Goal: Task Accomplishment & Management: Use online tool/utility

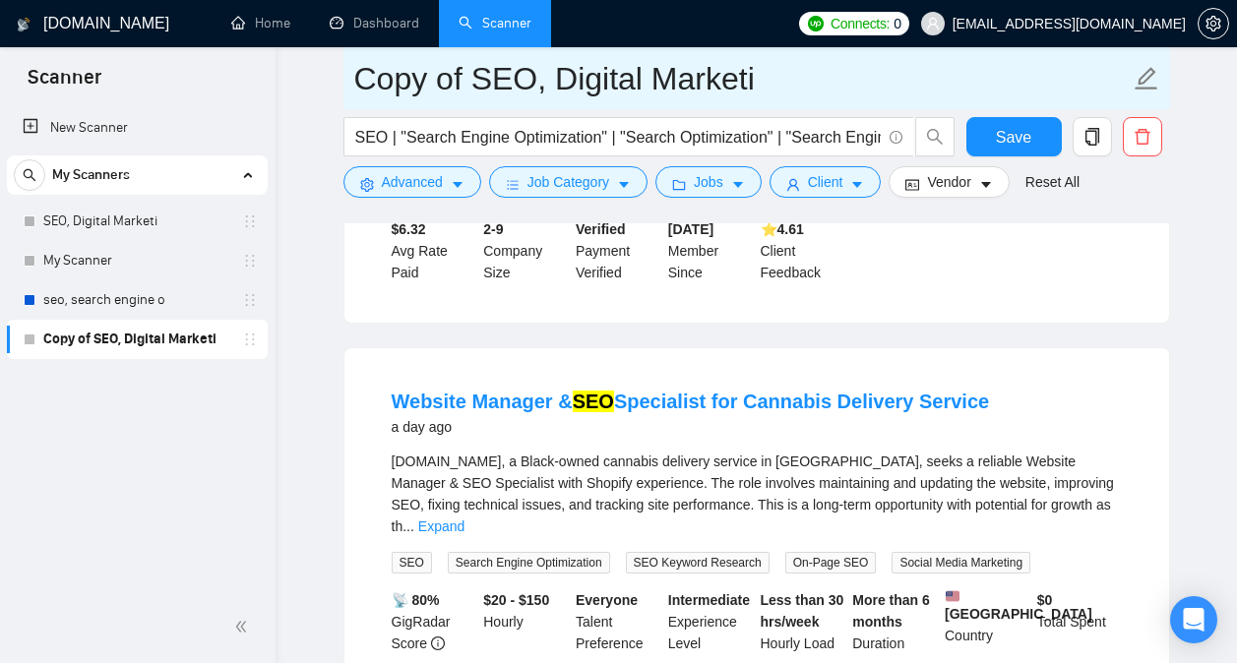
scroll to position [1806, 0]
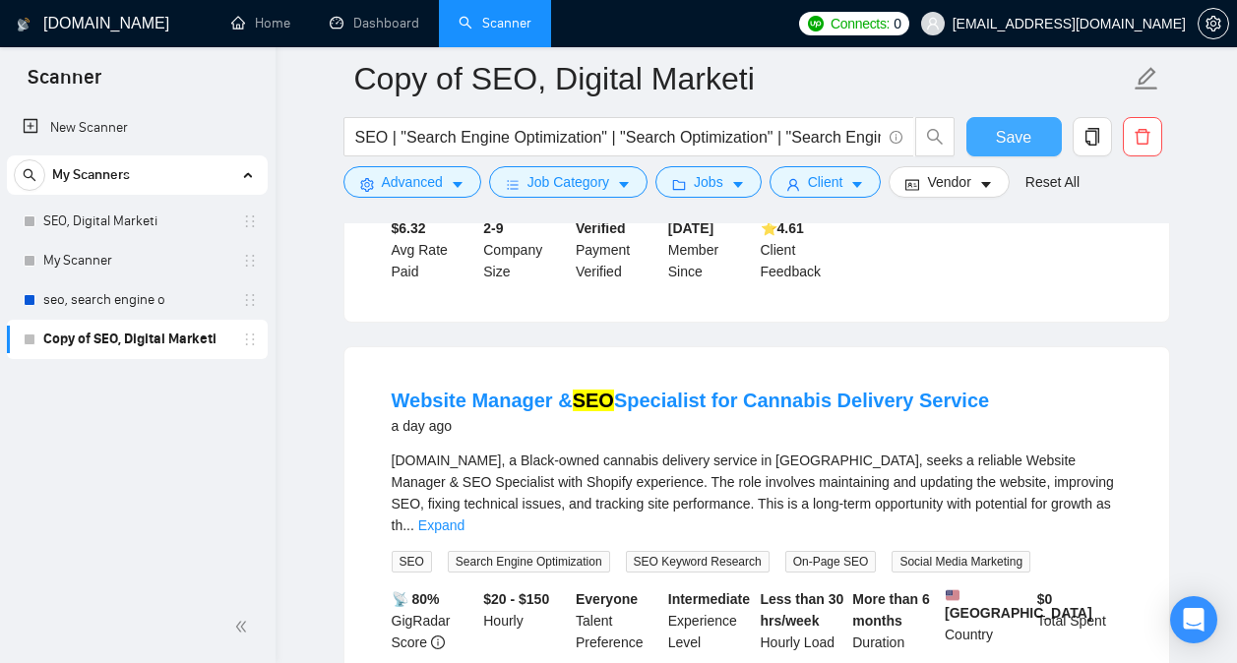
click at [1026, 135] on span "Save" at bounding box center [1013, 137] width 35 height 25
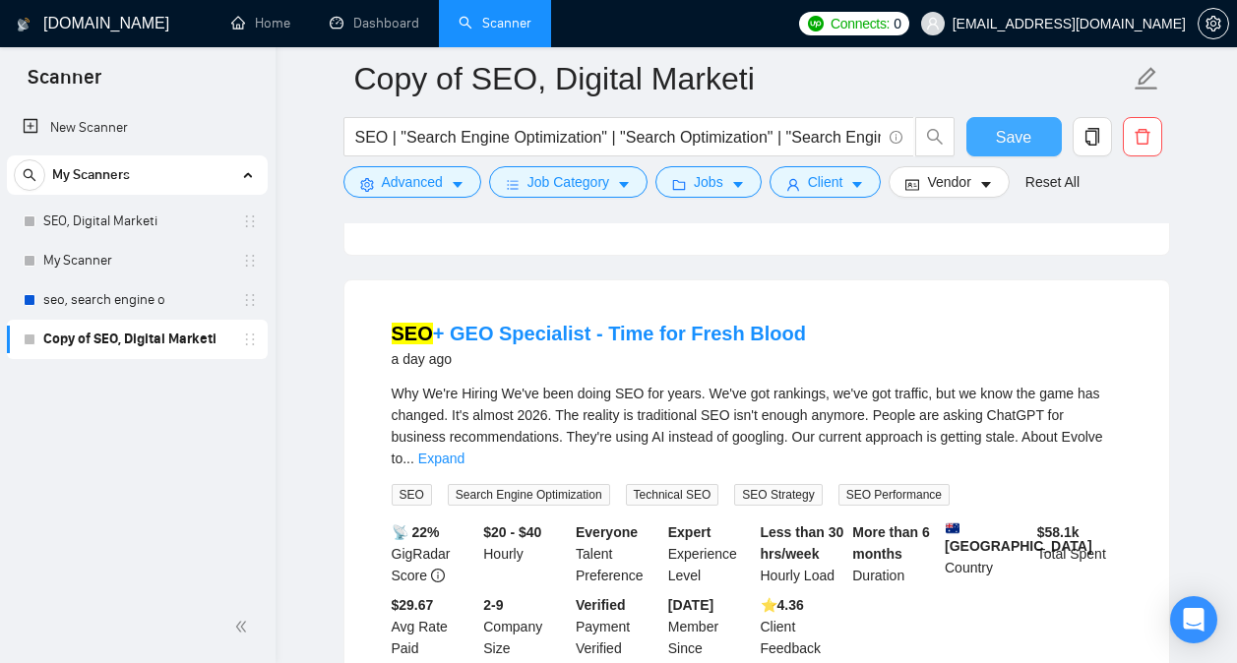
scroll to position [2719, 0]
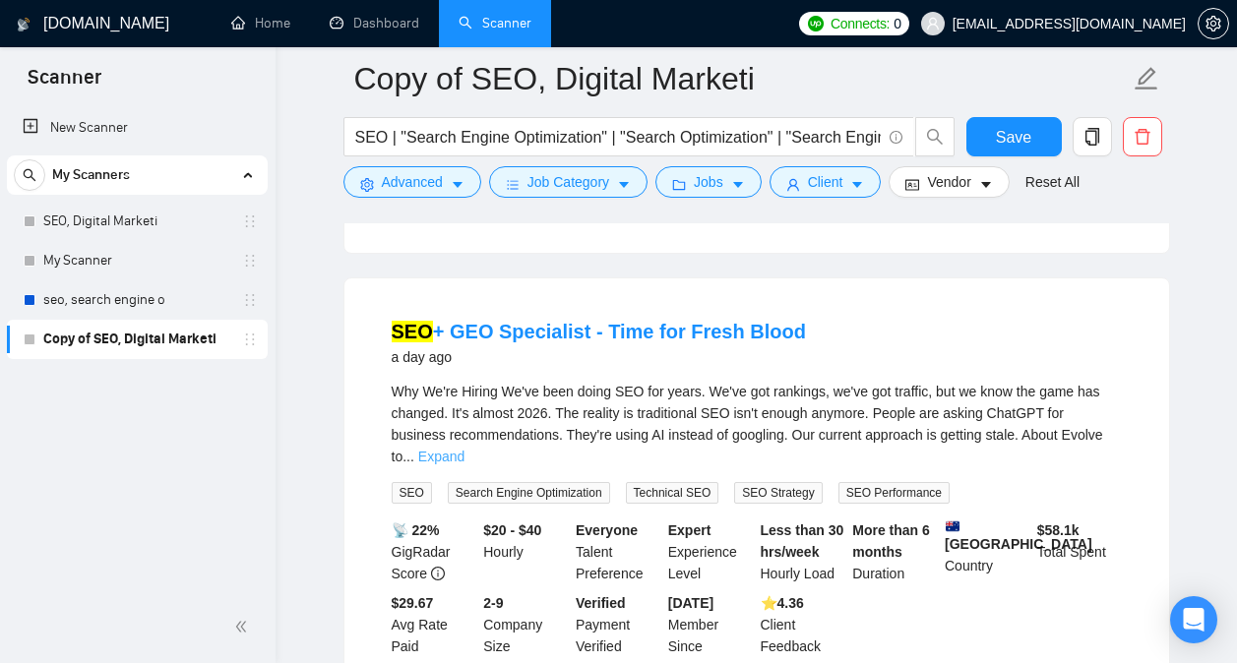
click at [465, 449] on link "Expand" at bounding box center [441, 457] width 46 height 16
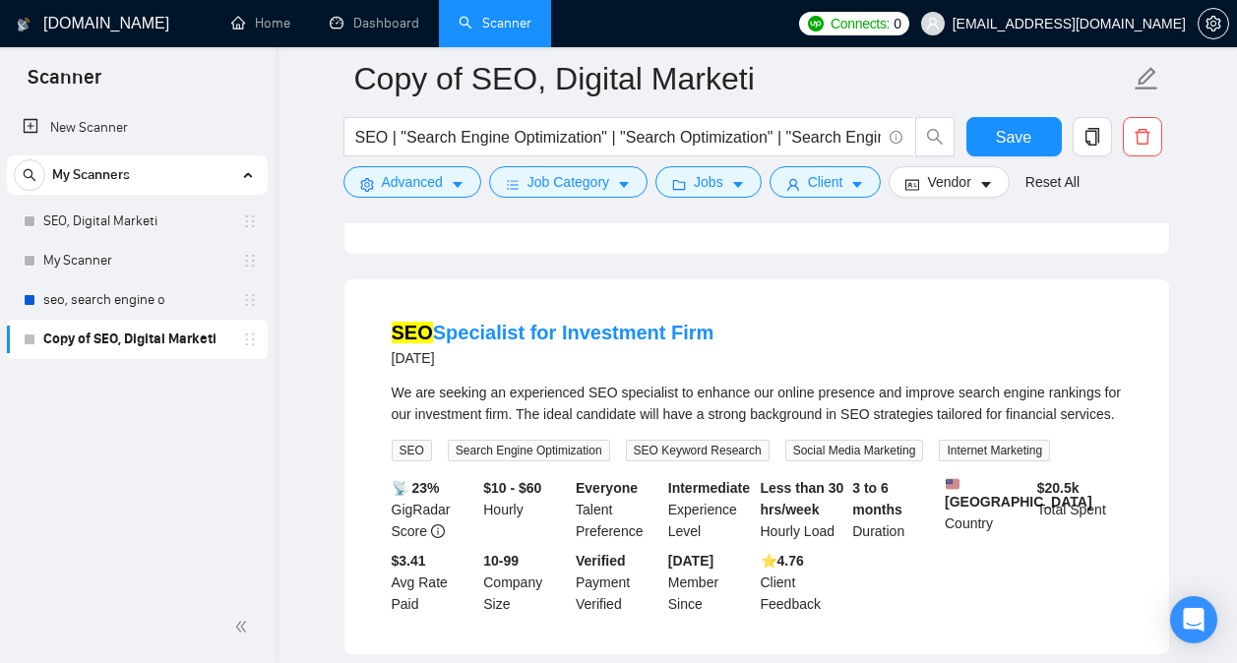
scroll to position [4729, 0]
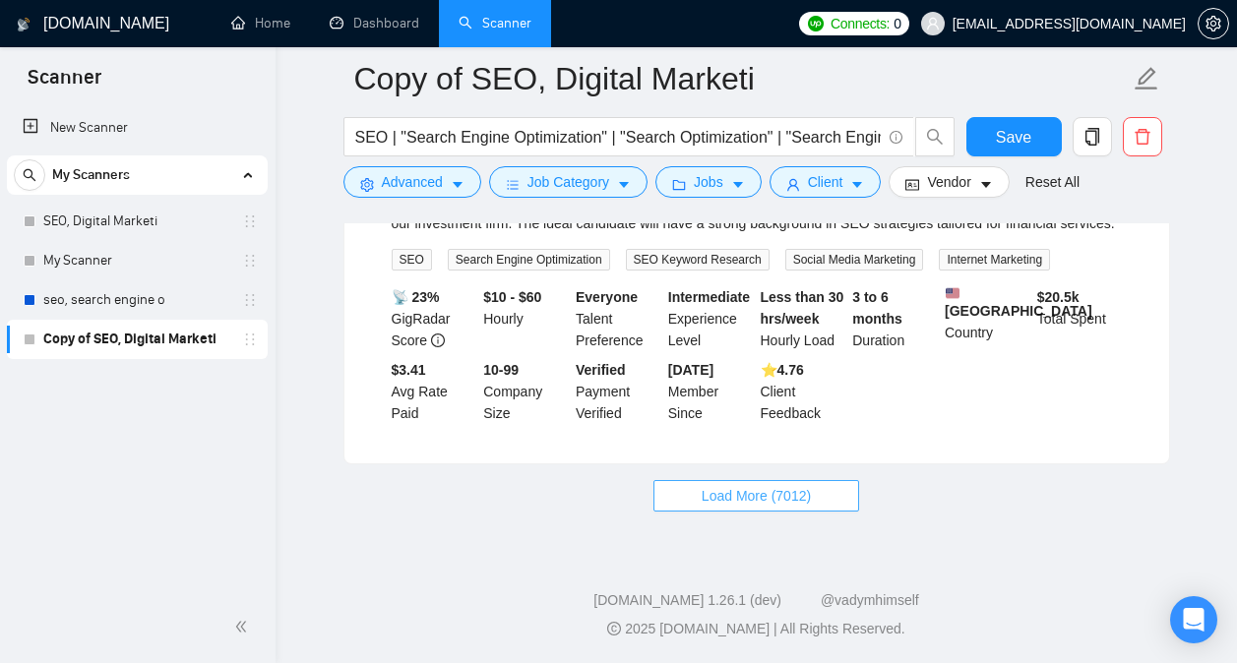
click at [774, 491] on span "Load More (7012)" at bounding box center [756, 496] width 109 height 22
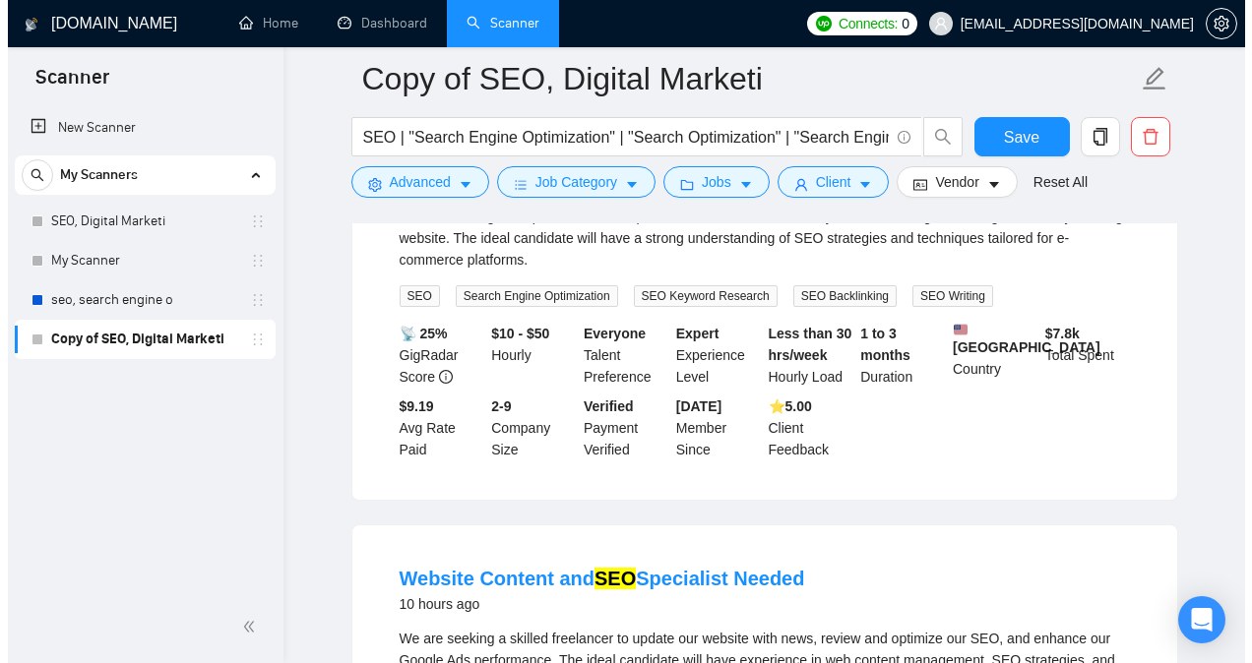
scroll to position [611, 0]
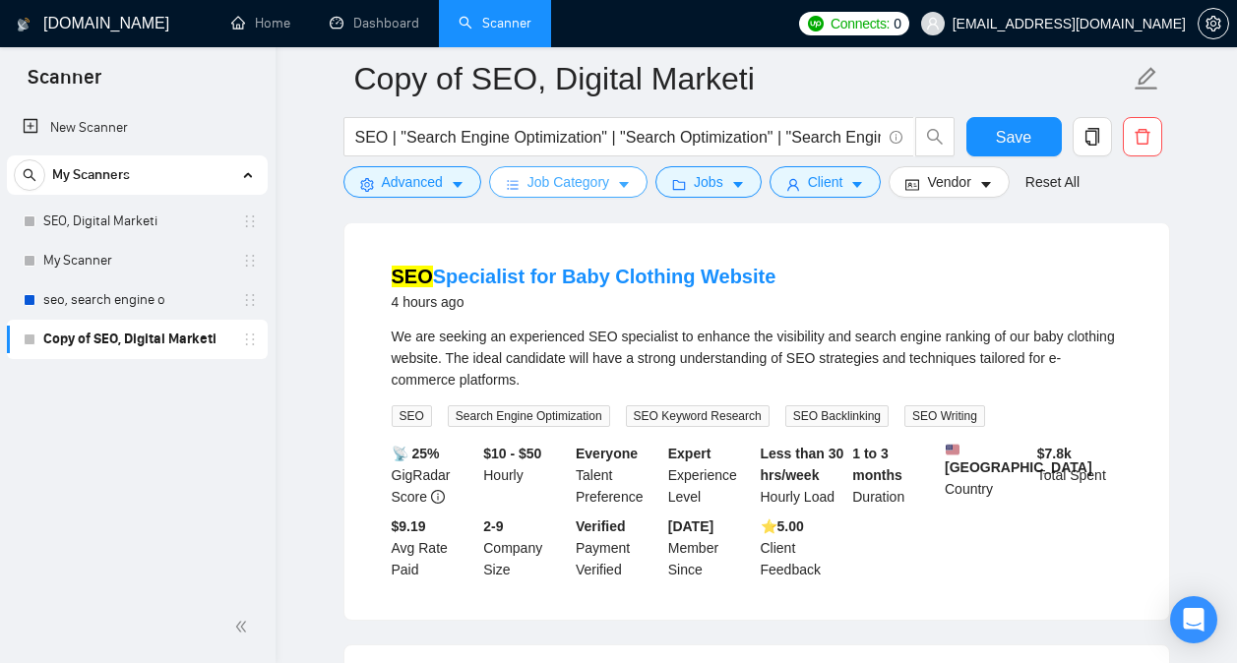
click at [515, 184] on icon "bars" at bounding box center [513, 185] width 14 height 14
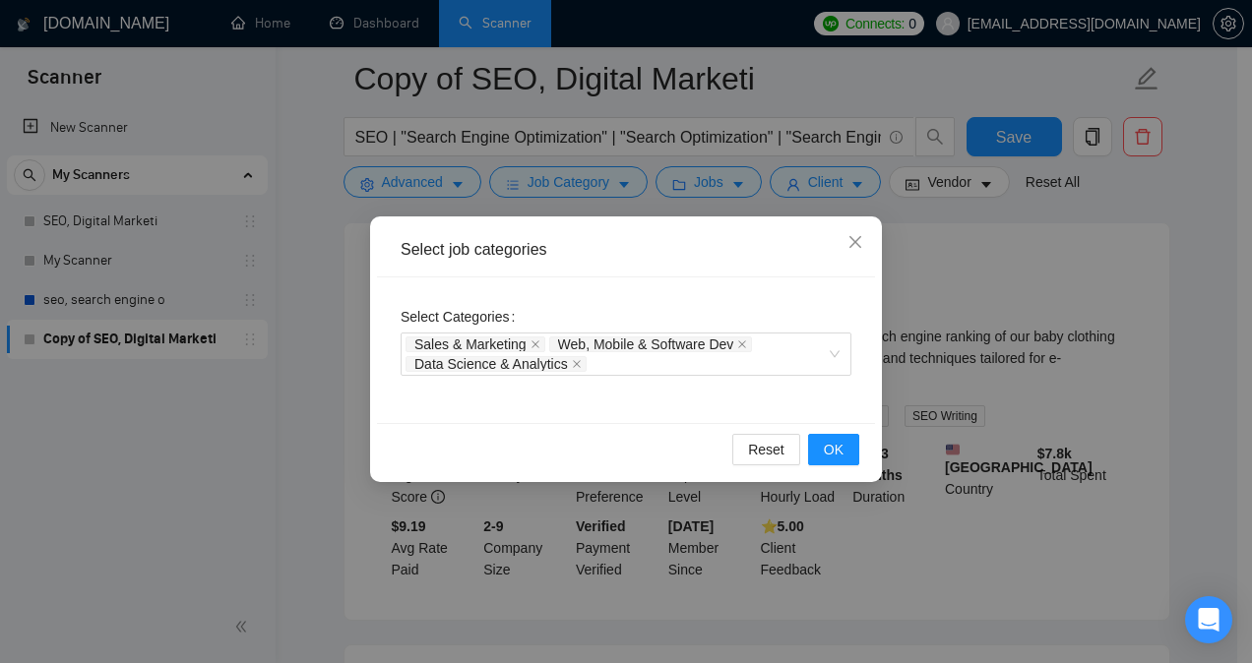
click at [963, 219] on div "Select job categories Select Categories Sales & Marketing Web, Mobile & Softwar…" at bounding box center [626, 331] width 1252 height 663
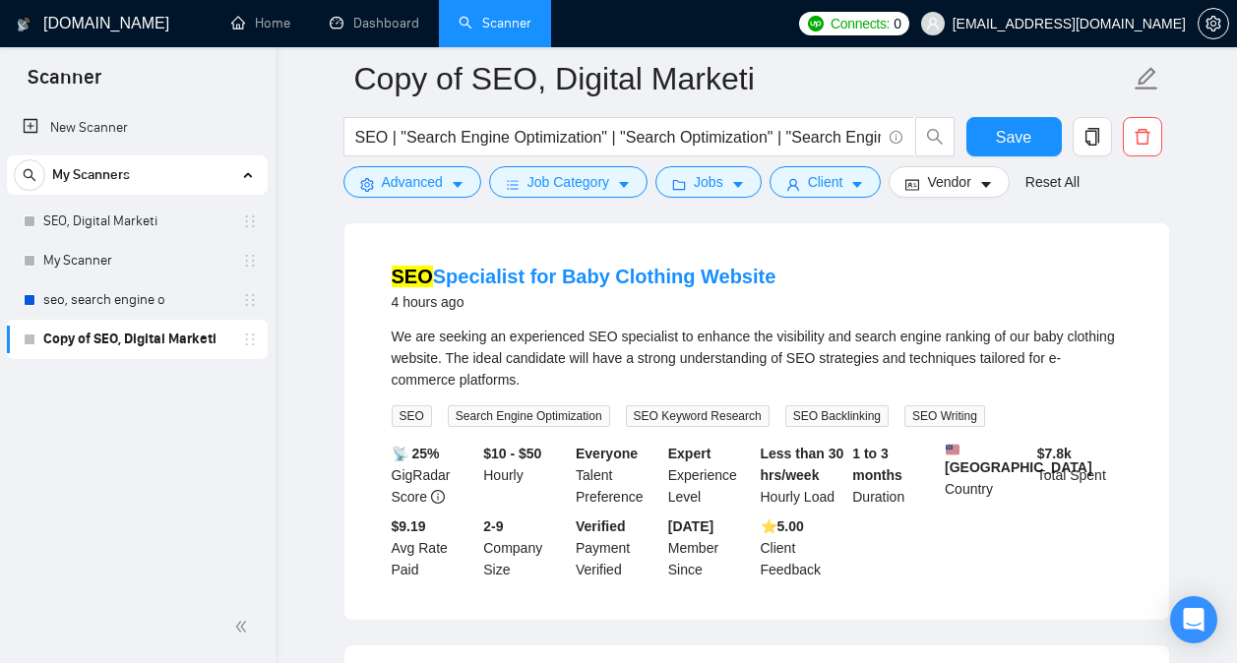
click at [713, 200] on form "Copy of SEO, Digital Marketi SEO | "Search Engine Optimization" | "Search Optim…" at bounding box center [756, 127] width 827 height 160
click at [715, 196] on button "Jobs" at bounding box center [708, 181] width 106 height 31
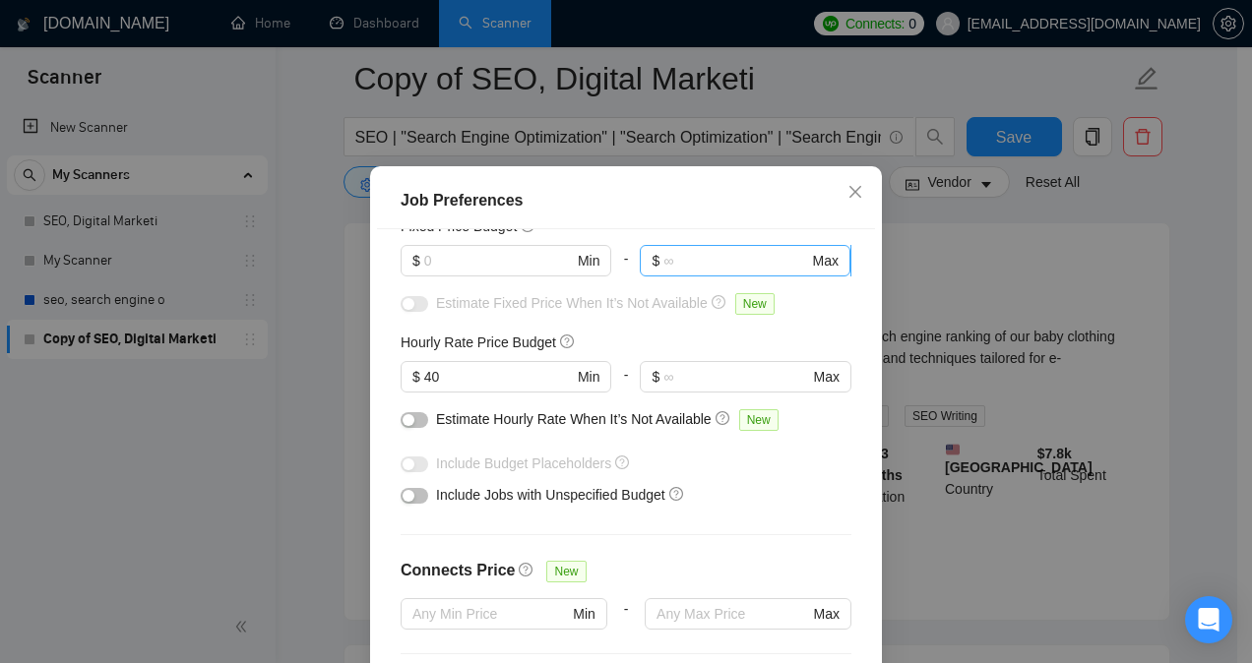
scroll to position [0, 0]
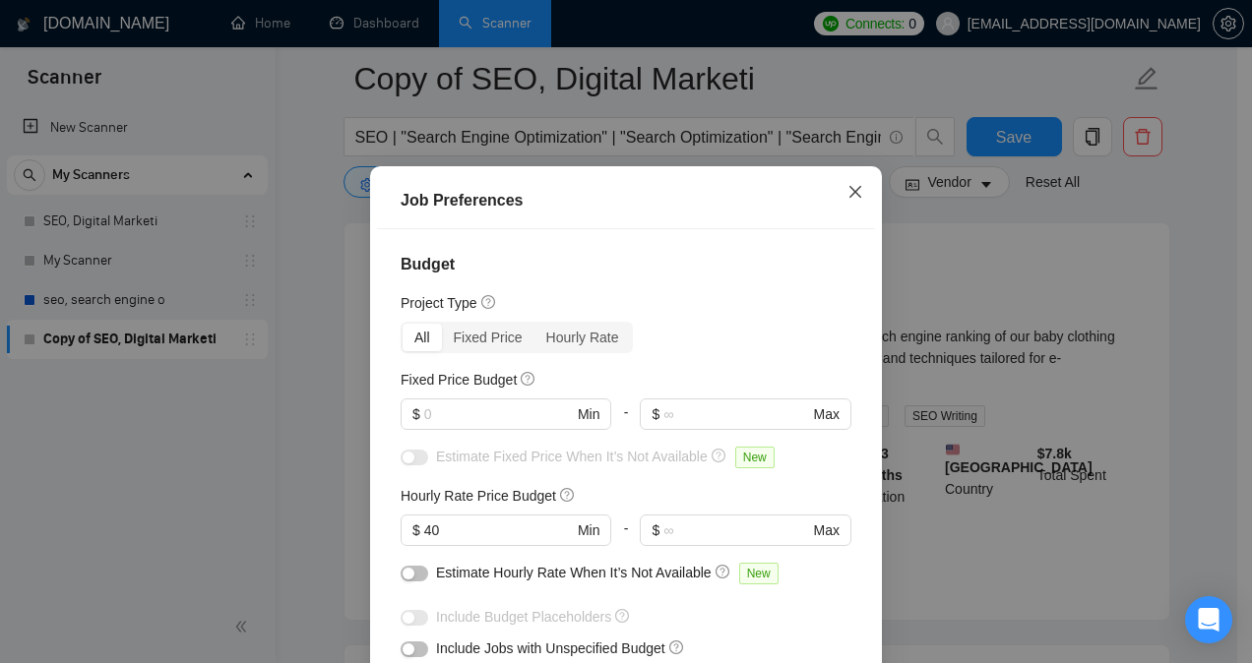
click at [848, 196] on icon "close" at bounding box center [855, 192] width 16 height 16
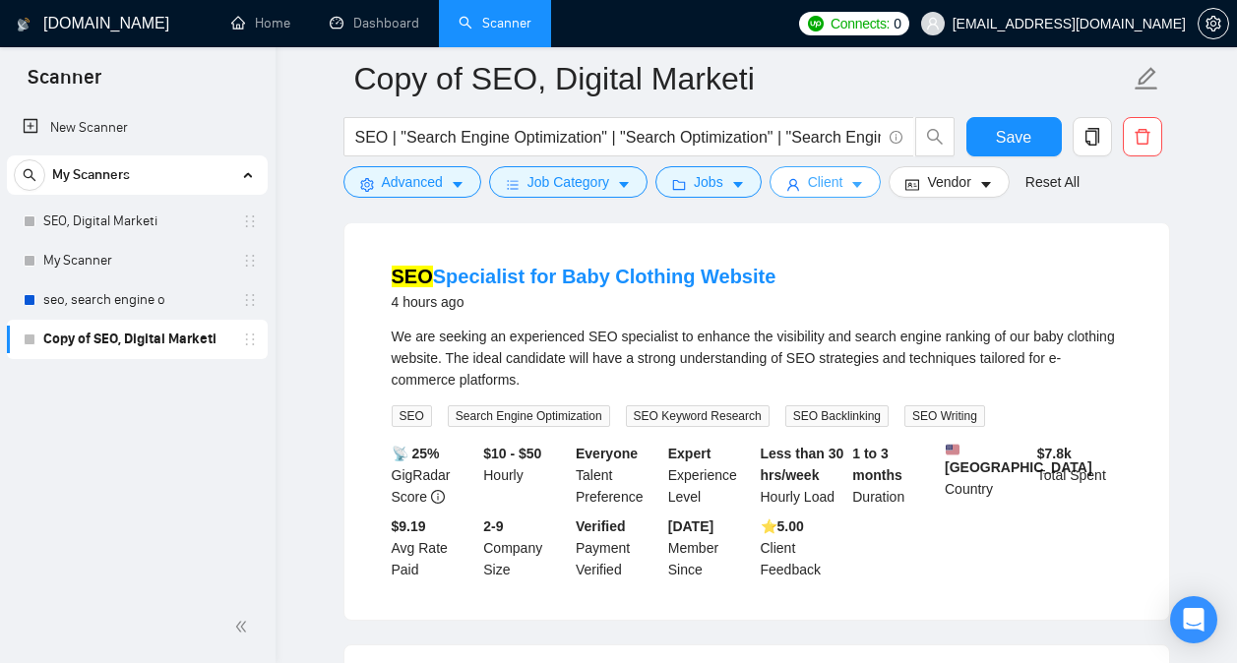
click at [848, 196] on button "Client" at bounding box center [826, 181] width 112 height 31
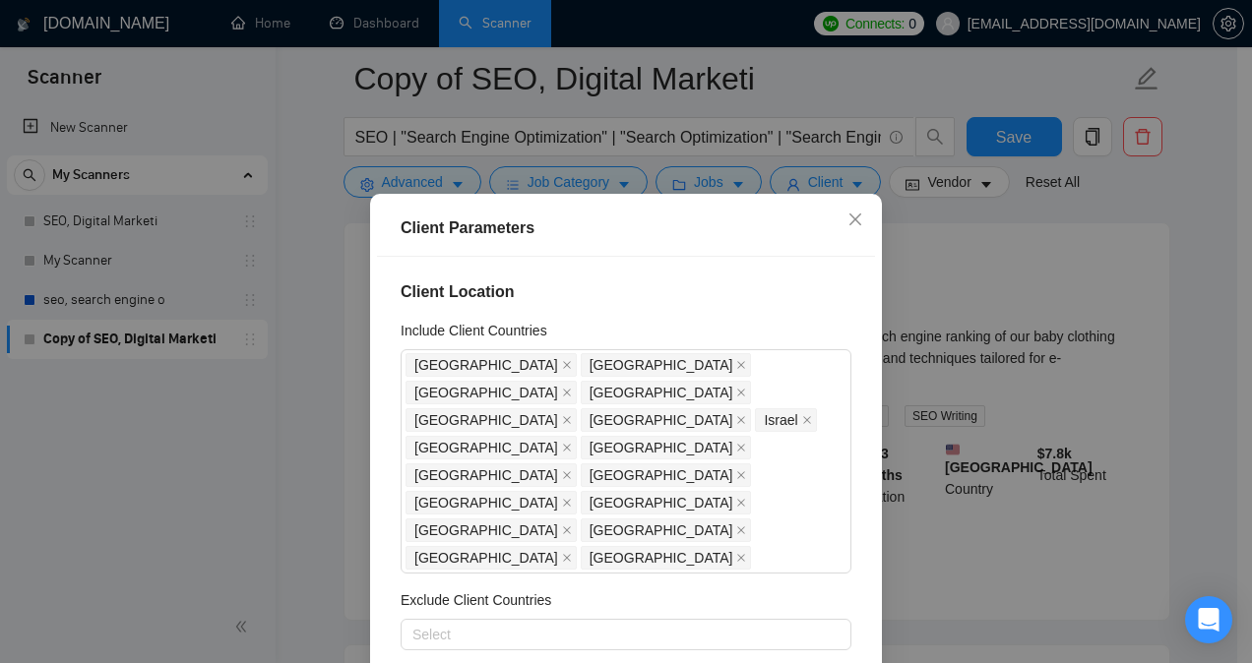
click at [921, 173] on div "Client Parameters Client Location Include Client Countries [GEOGRAPHIC_DATA] [G…" at bounding box center [626, 331] width 1252 height 663
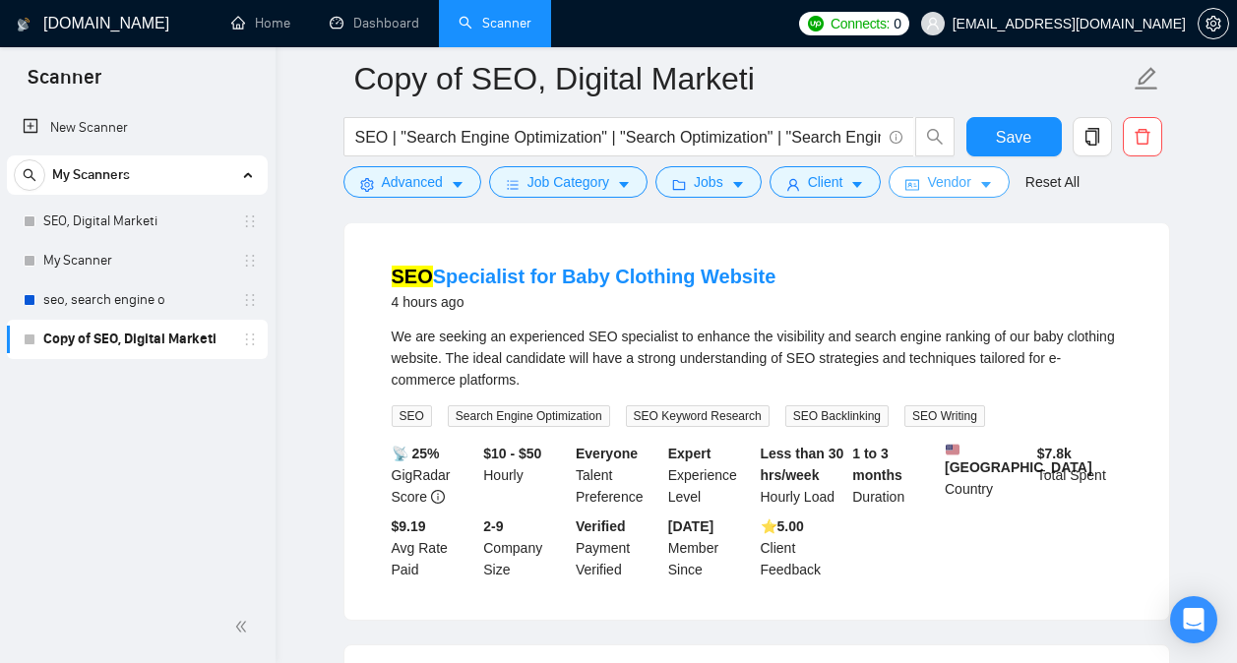
click at [927, 181] on span "Vendor" at bounding box center [948, 182] width 43 height 22
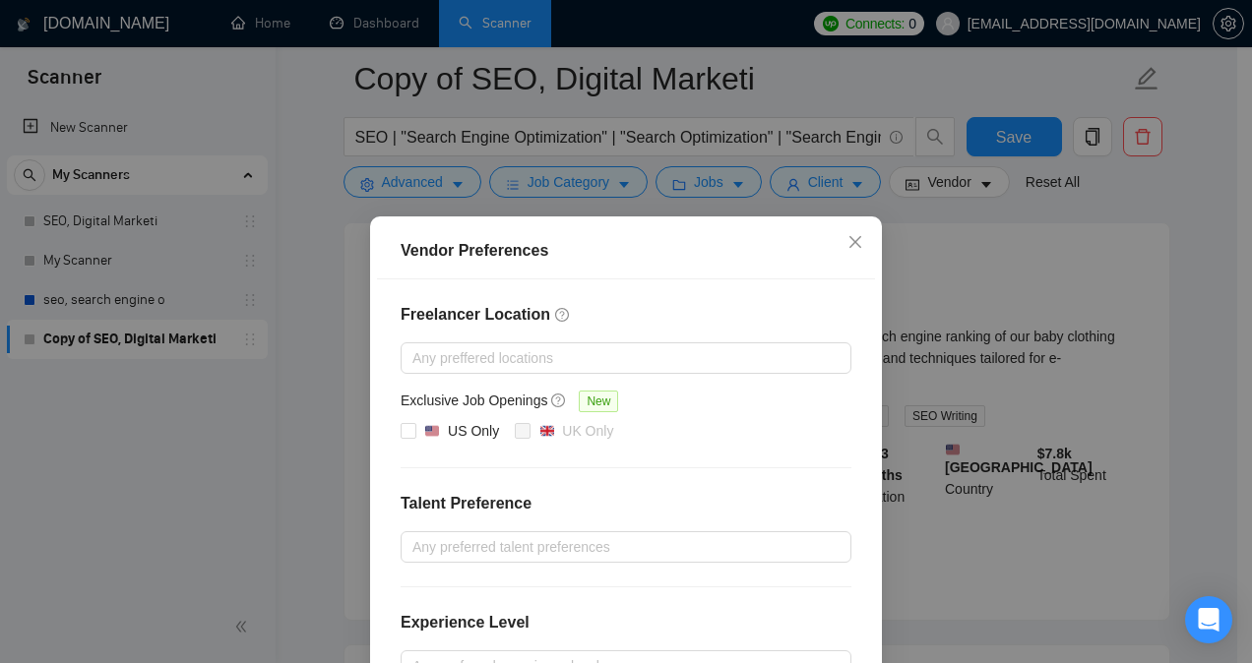
click at [947, 250] on div "Vendor Preferences Freelancer Location Any preffered locations Exclusive Job Op…" at bounding box center [626, 331] width 1252 height 663
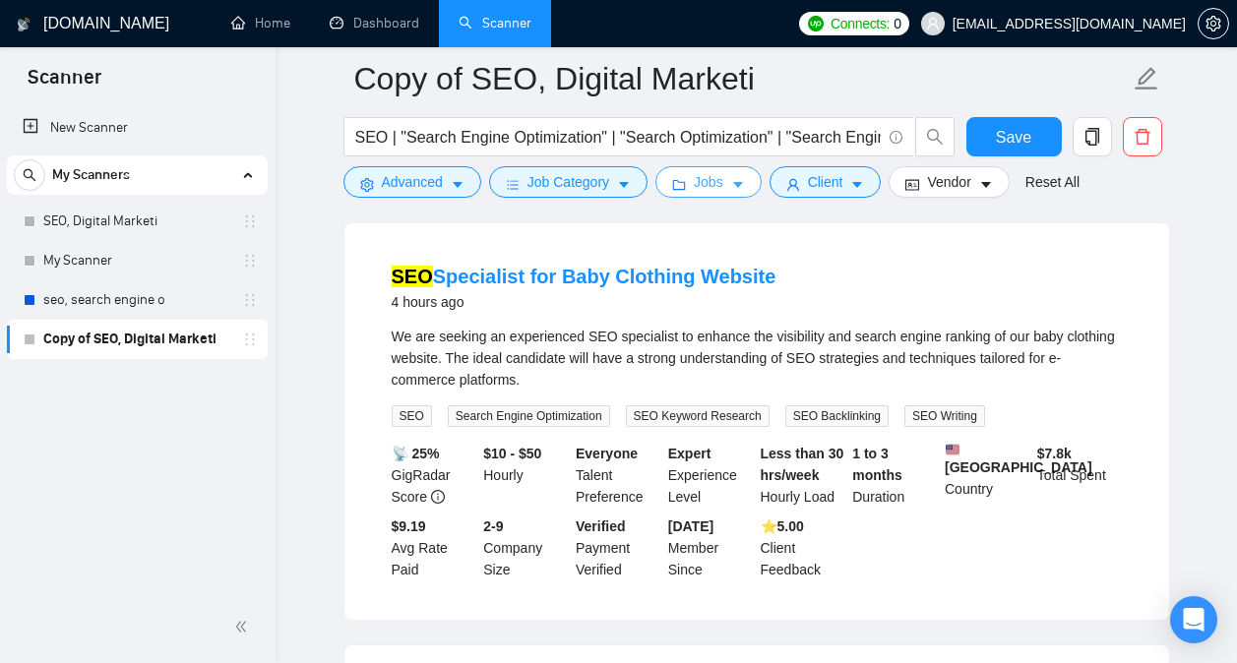
click at [727, 195] on button "Jobs" at bounding box center [708, 181] width 106 height 31
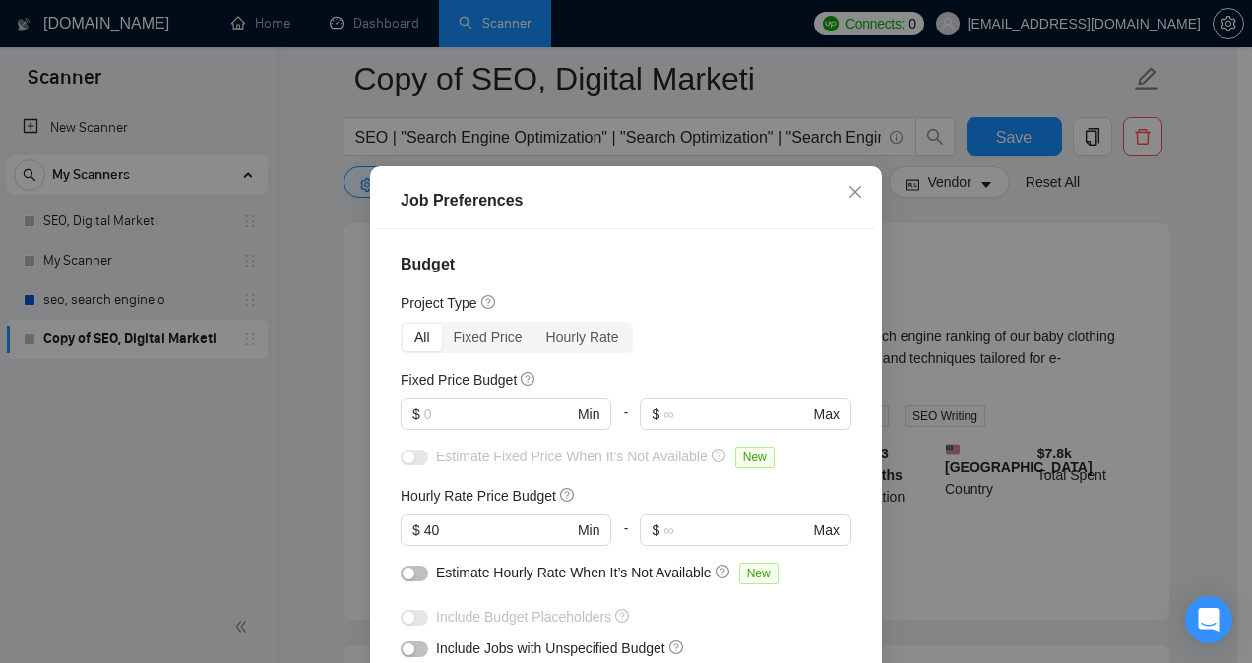
click at [879, 268] on div "Job Preferences Budget Project Type All Fixed Price Hourly Rate Fixed Price Bud…" at bounding box center [626, 331] width 1252 height 663
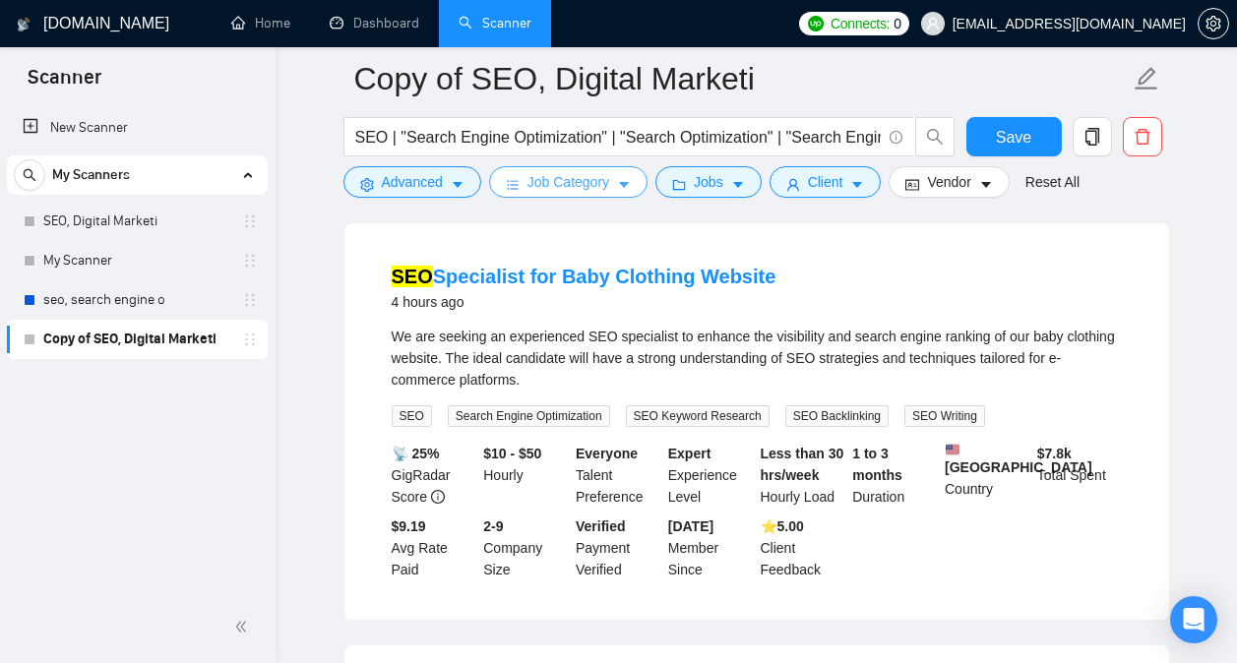
click at [594, 192] on span "Job Category" at bounding box center [568, 182] width 82 height 22
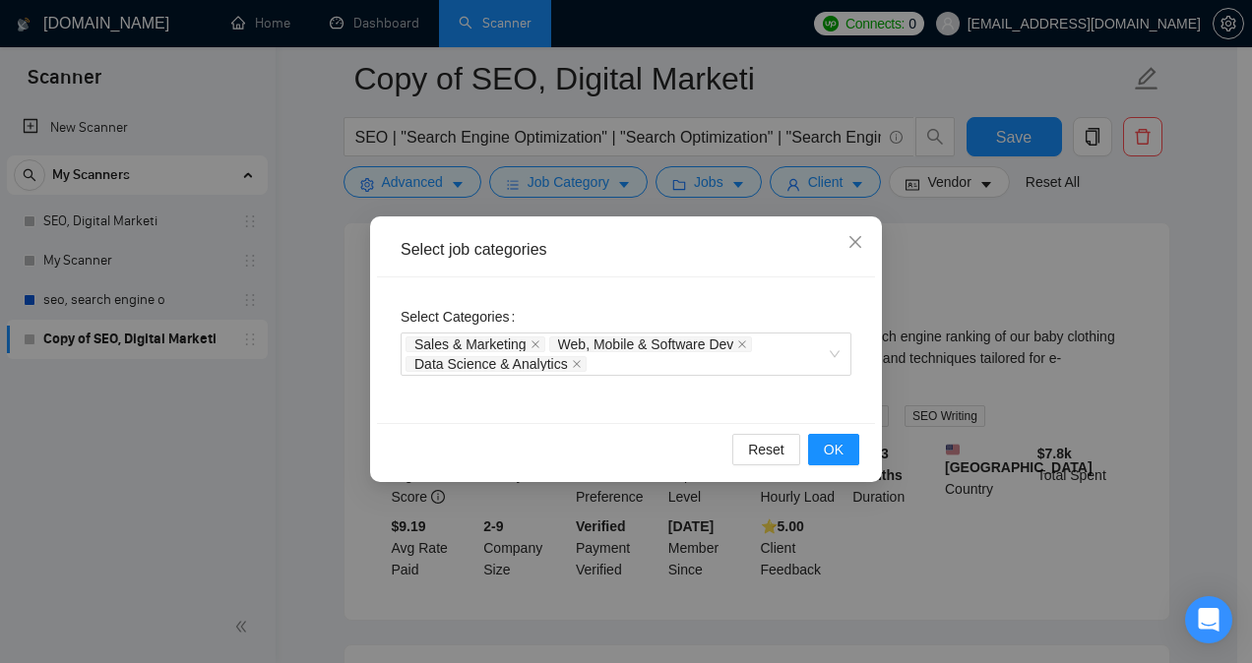
click at [957, 272] on div "Select job categories Select Categories Sales & Marketing Web, Mobile & Softwar…" at bounding box center [626, 331] width 1252 height 663
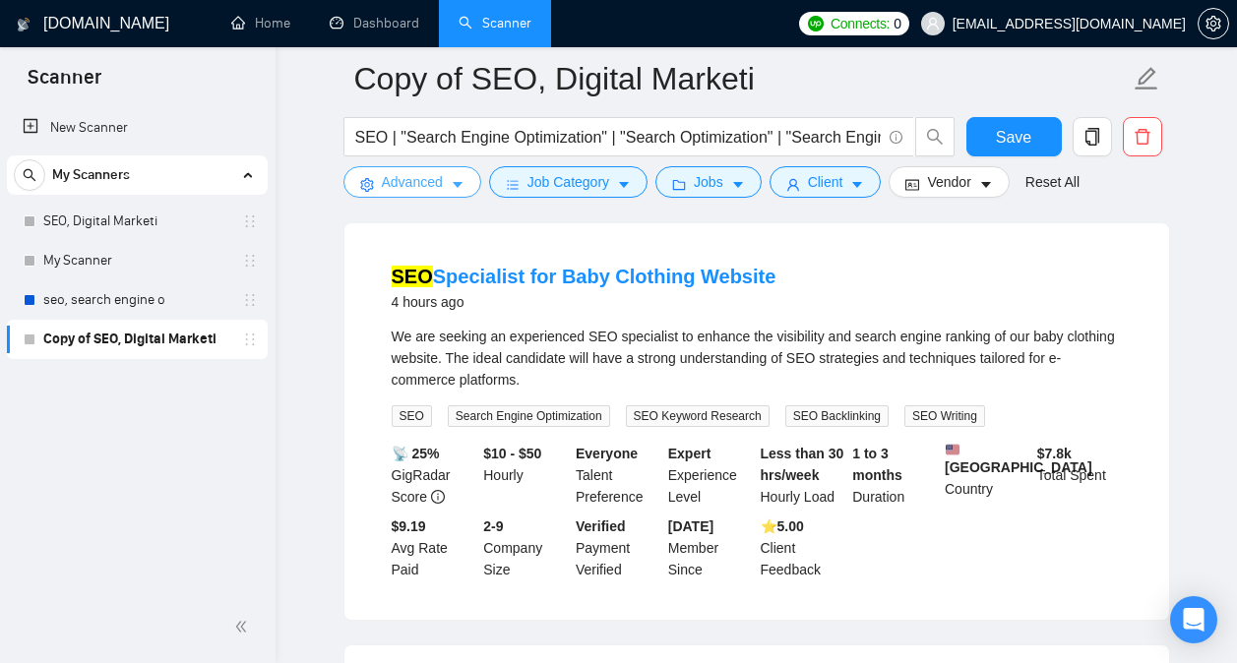
click at [409, 191] on span "Advanced" at bounding box center [412, 182] width 61 height 22
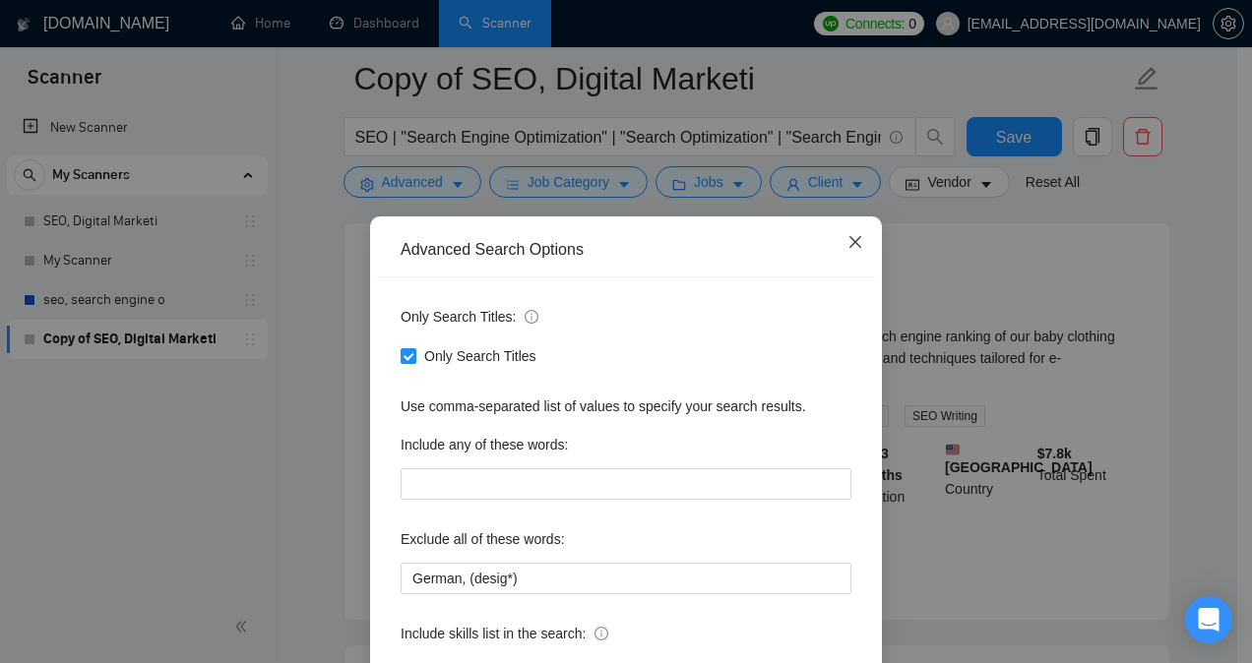
click at [852, 239] on icon "close" at bounding box center [855, 242] width 12 height 12
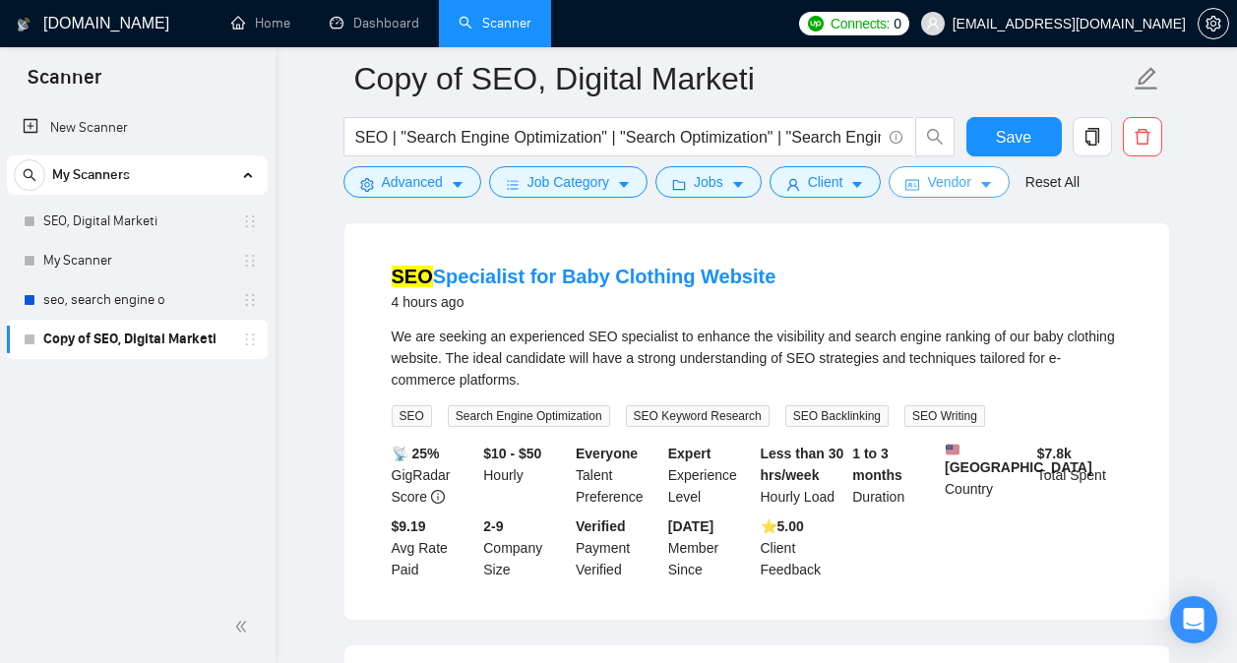
click at [963, 186] on span "Vendor" at bounding box center [948, 182] width 43 height 22
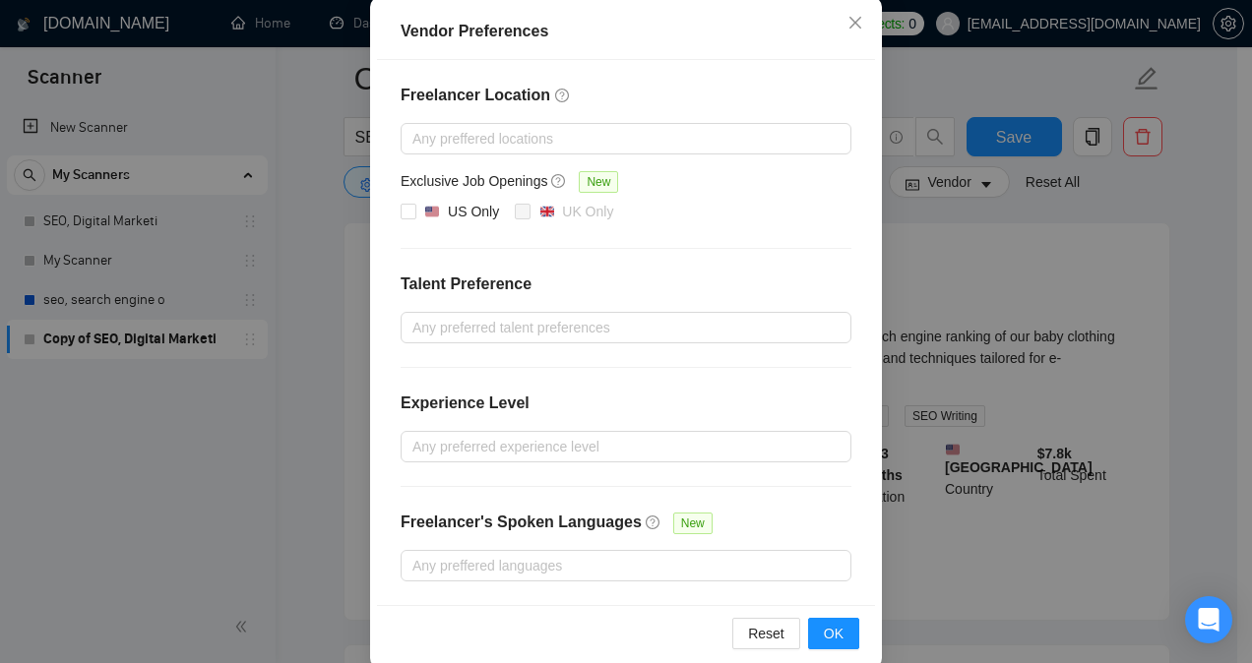
scroll to position [247, 0]
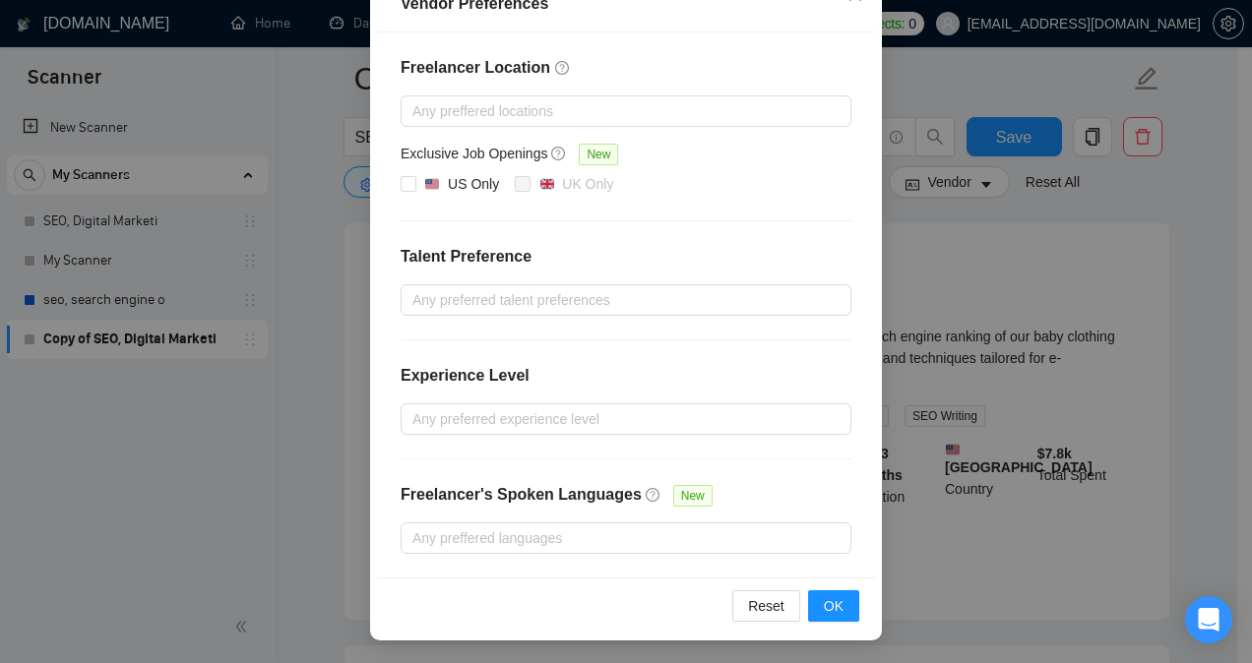
click at [952, 272] on div "Vendor Preferences Freelancer Location Any preffered locations Exclusive Job Op…" at bounding box center [626, 331] width 1252 height 663
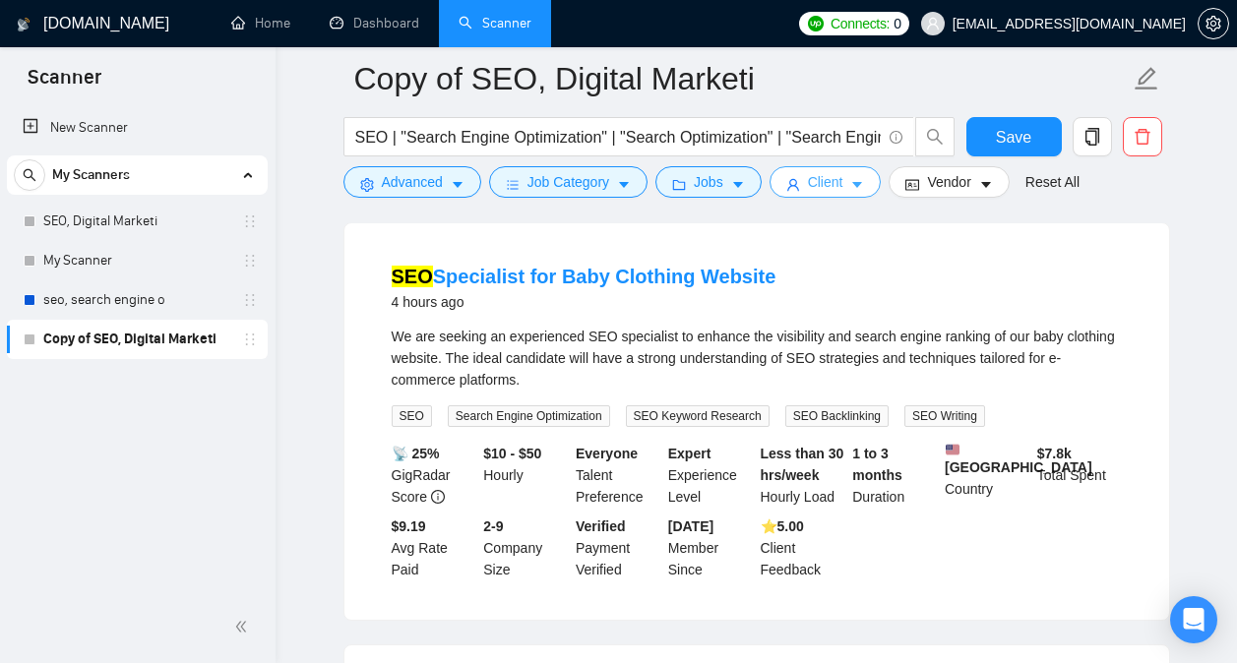
click at [837, 190] on button "Client" at bounding box center [826, 181] width 112 height 31
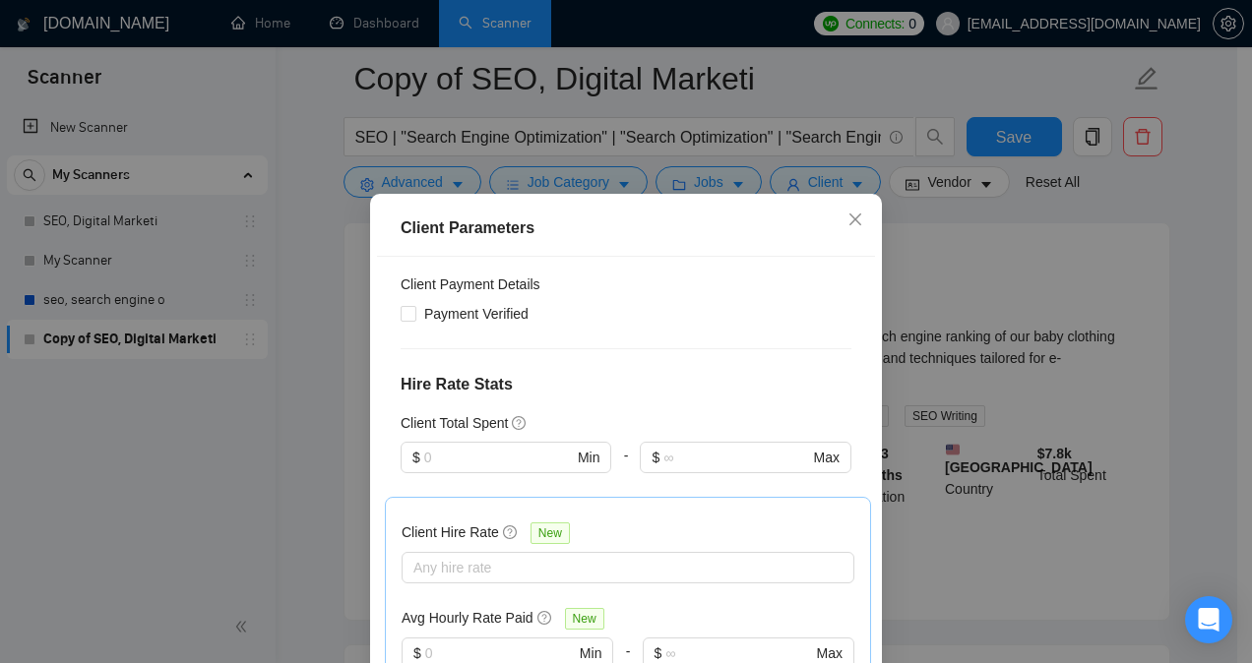
scroll to position [872, 0]
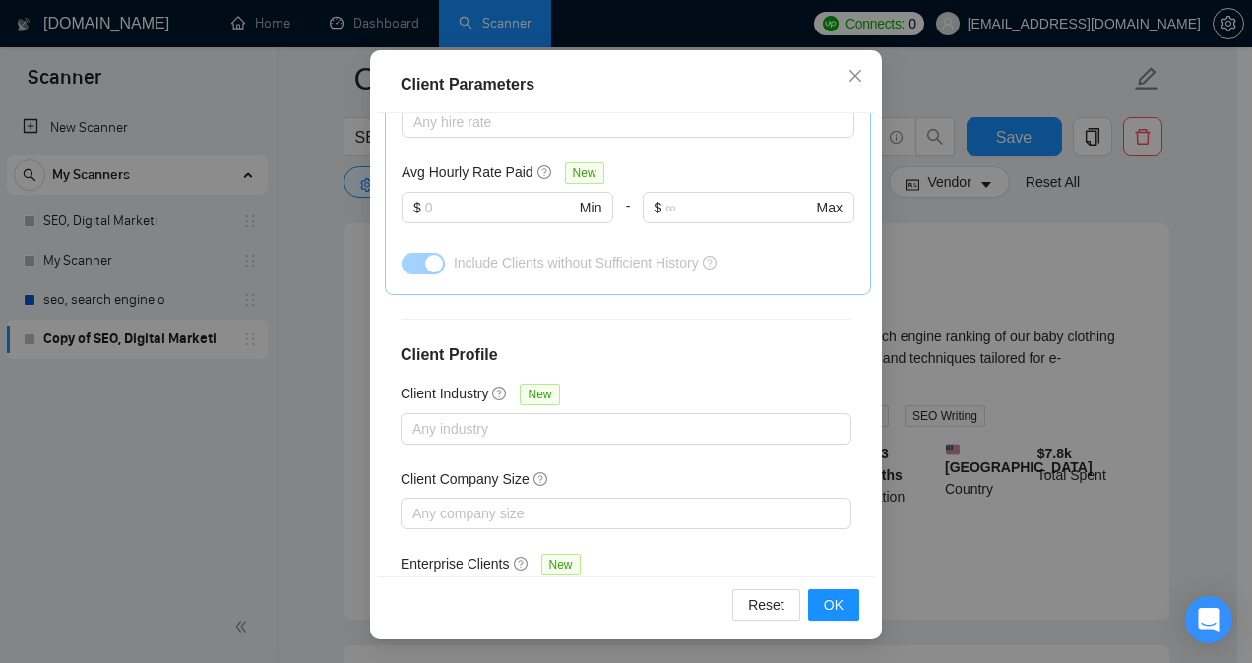
click at [947, 279] on div "Client Parameters Client Location Include Client Countries [GEOGRAPHIC_DATA] [G…" at bounding box center [626, 331] width 1252 height 663
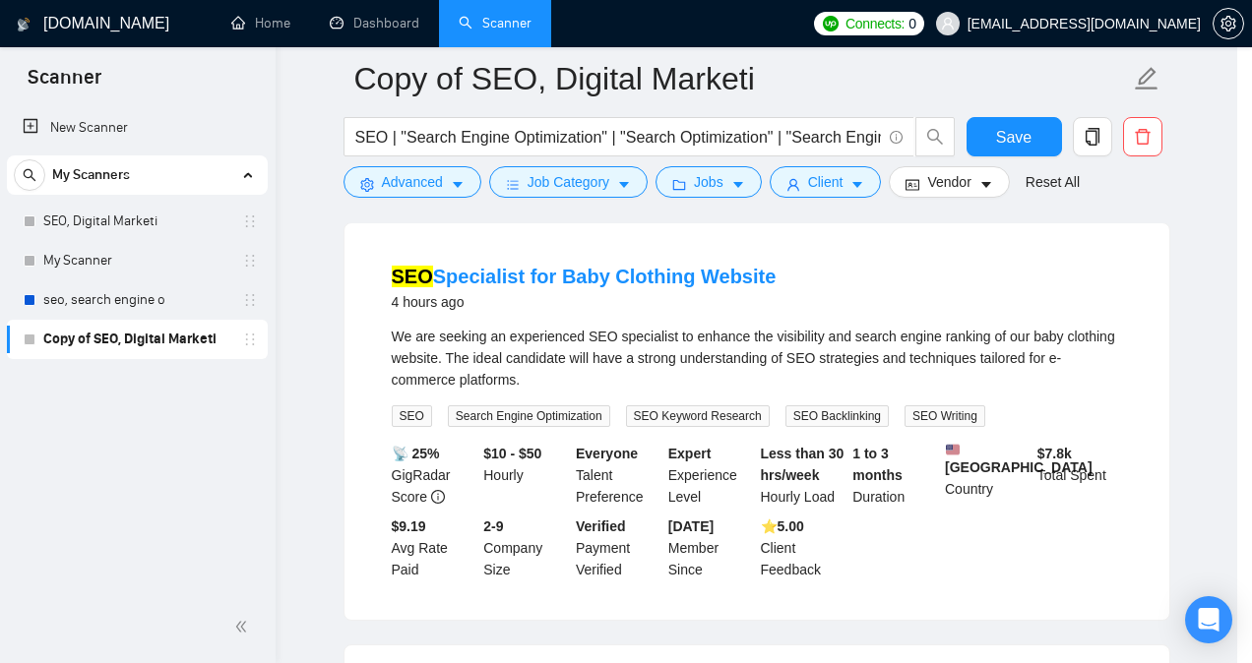
scroll to position [69, 0]
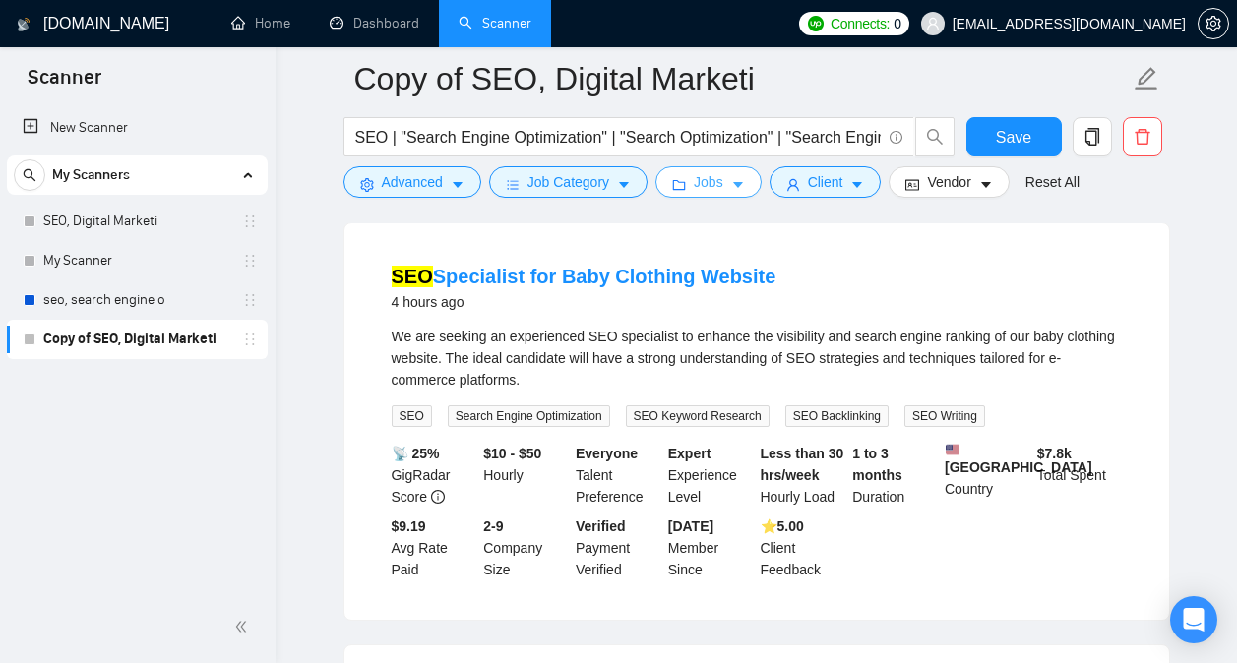
click at [715, 192] on span "Jobs" at bounding box center [709, 182] width 30 height 22
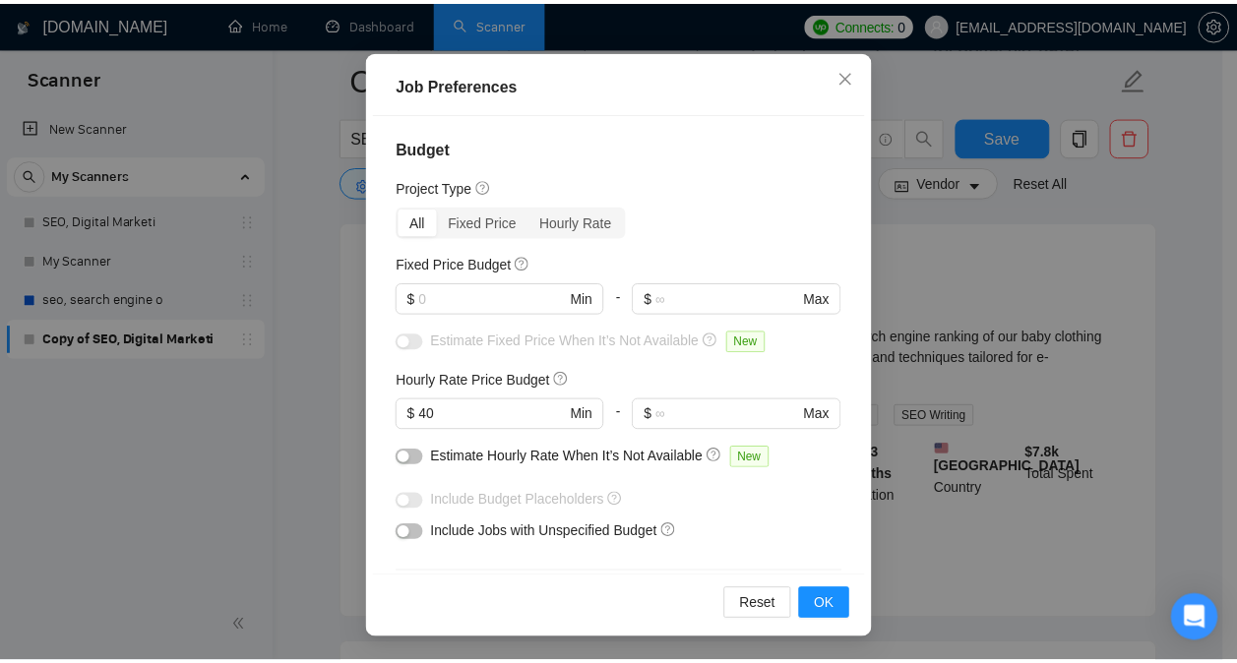
scroll to position [0, 0]
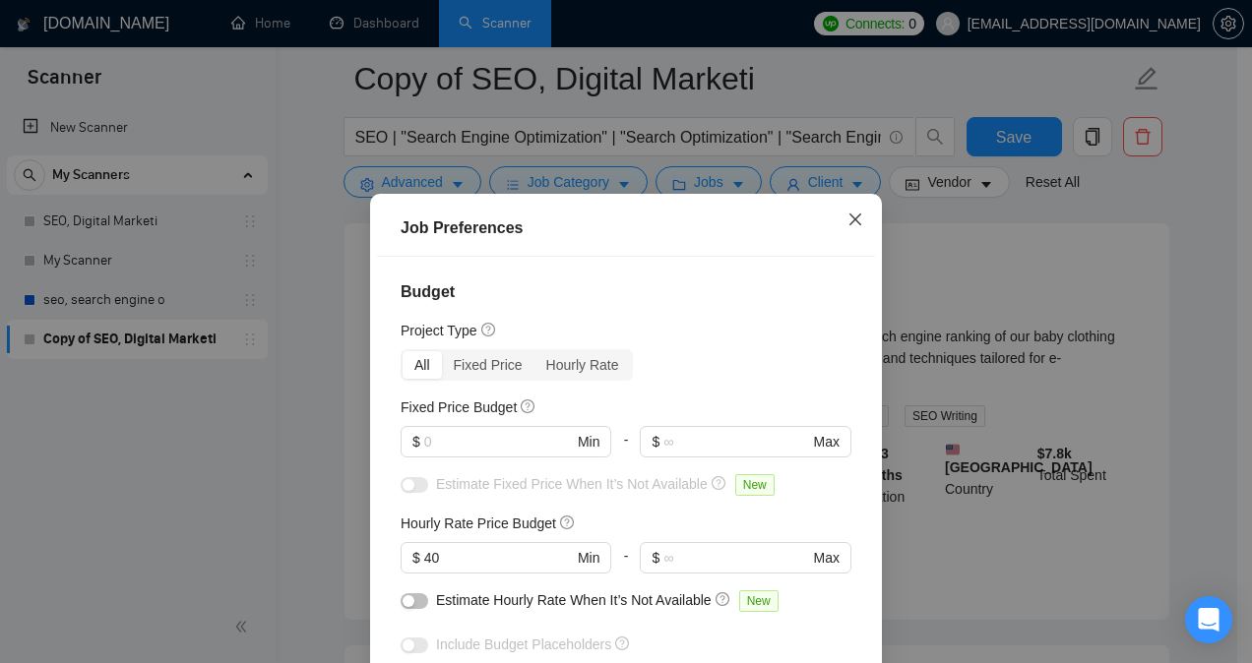
click at [854, 227] on icon "close" at bounding box center [855, 220] width 16 height 16
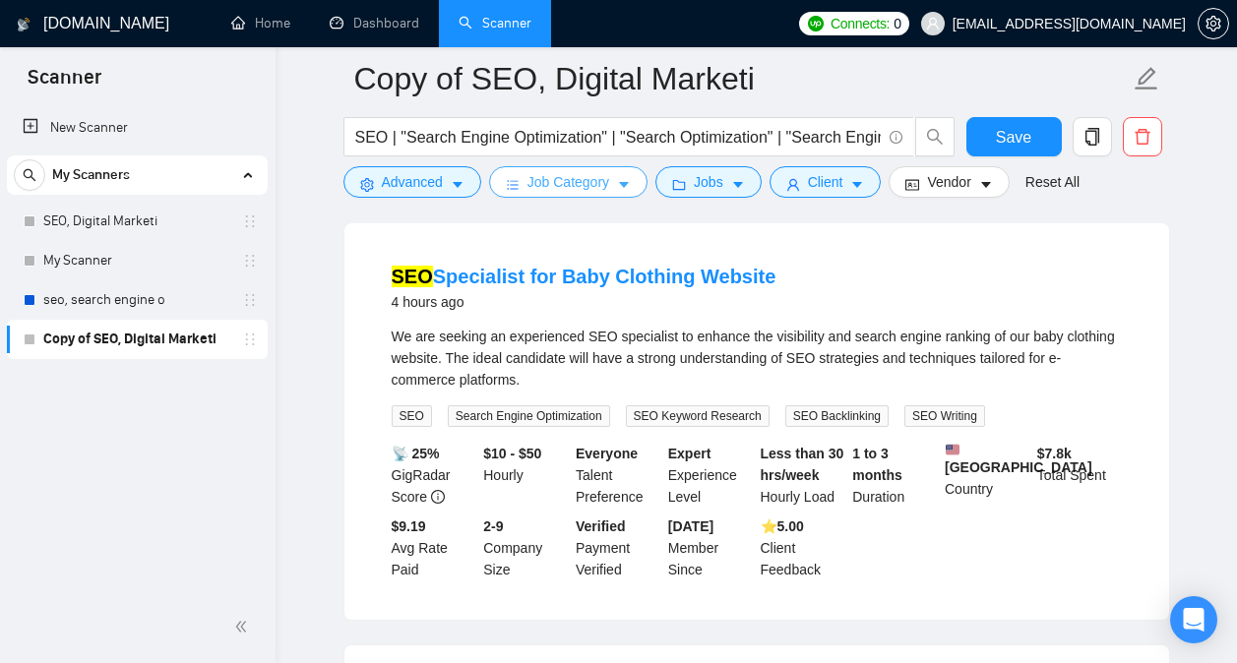
click at [620, 194] on button "Job Category" at bounding box center [568, 181] width 158 height 31
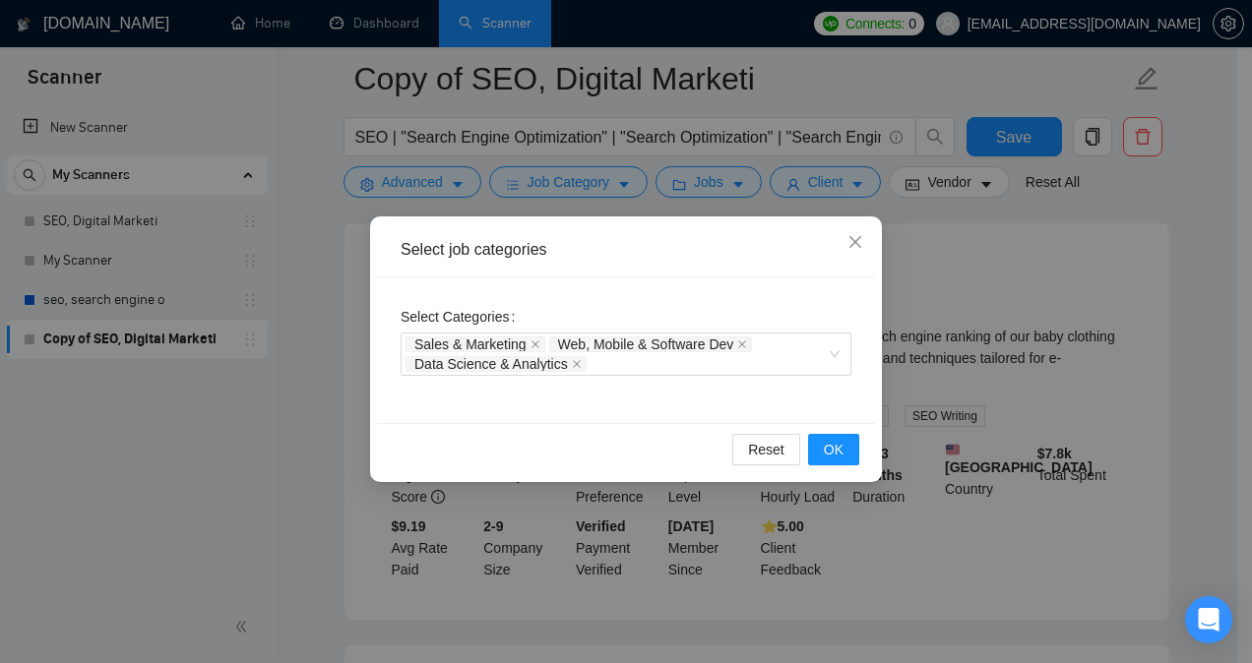
click at [308, 341] on div "Select job categories Select Categories Sales & Marketing Web, Mobile & Softwar…" at bounding box center [626, 331] width 1252 height 663
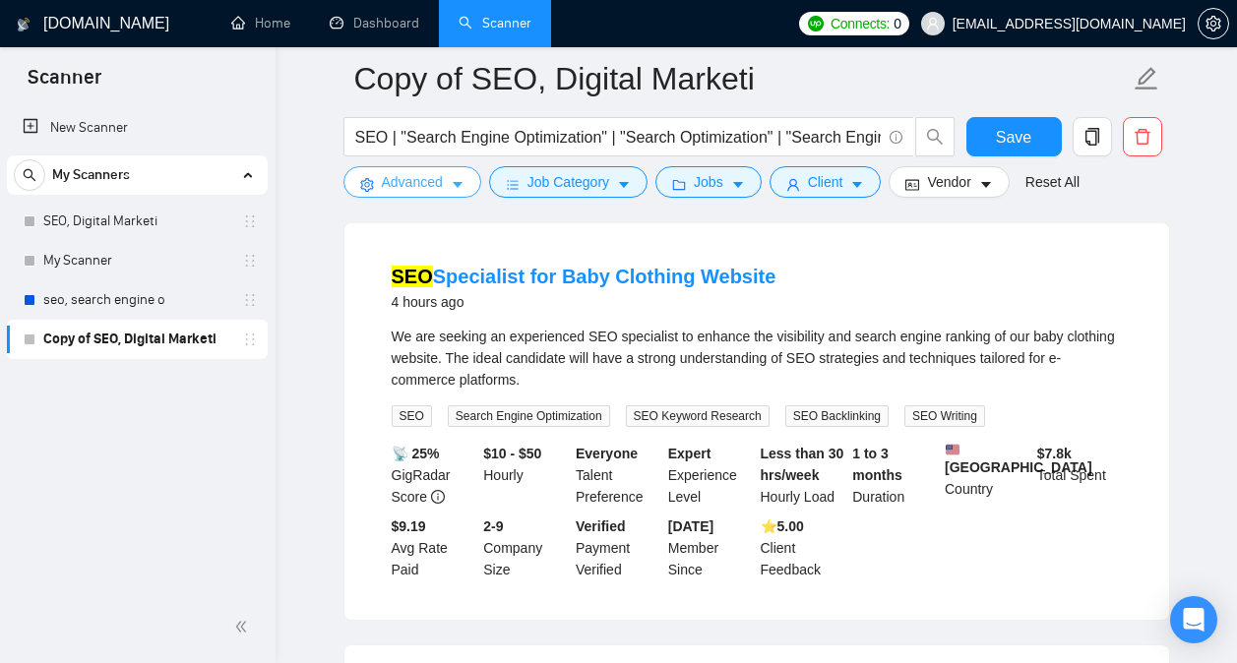
click at [412, 184] on span "Advanced" at bounding box center [412, 182] width 61 height 22
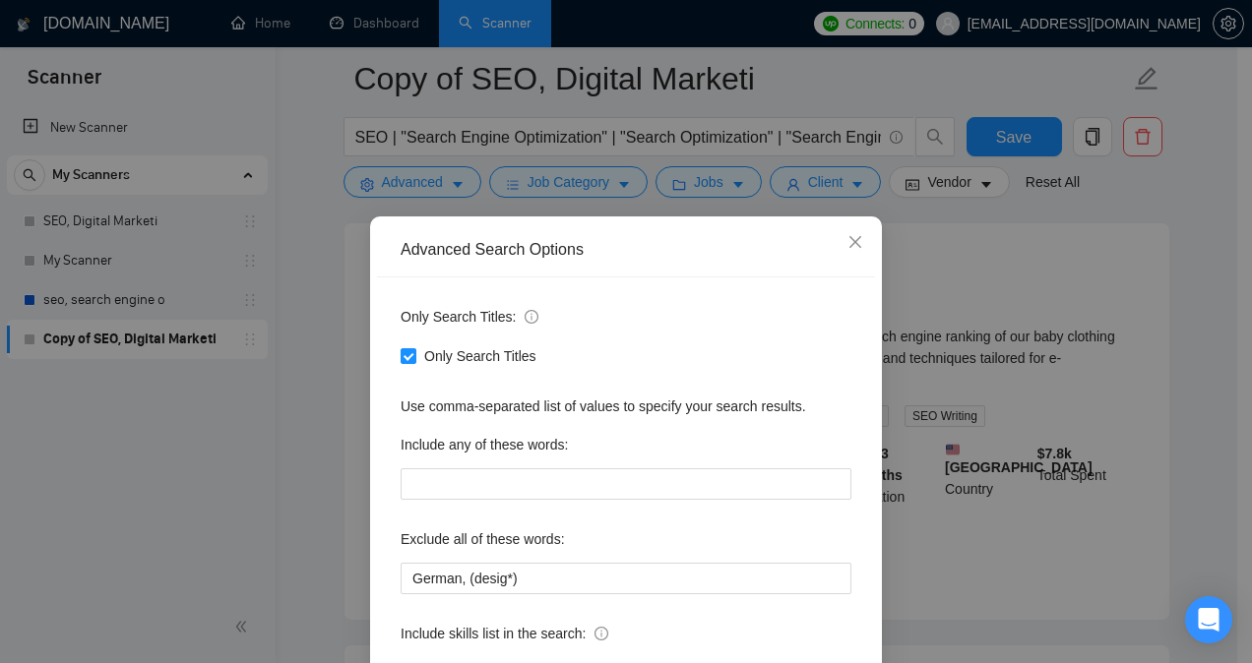
click at [321, 319] on div "Advanced Search Options Only Search Titles: Only Search Titles Use comma-separa…" at bounding box center [626, 331] width 1252 height 663
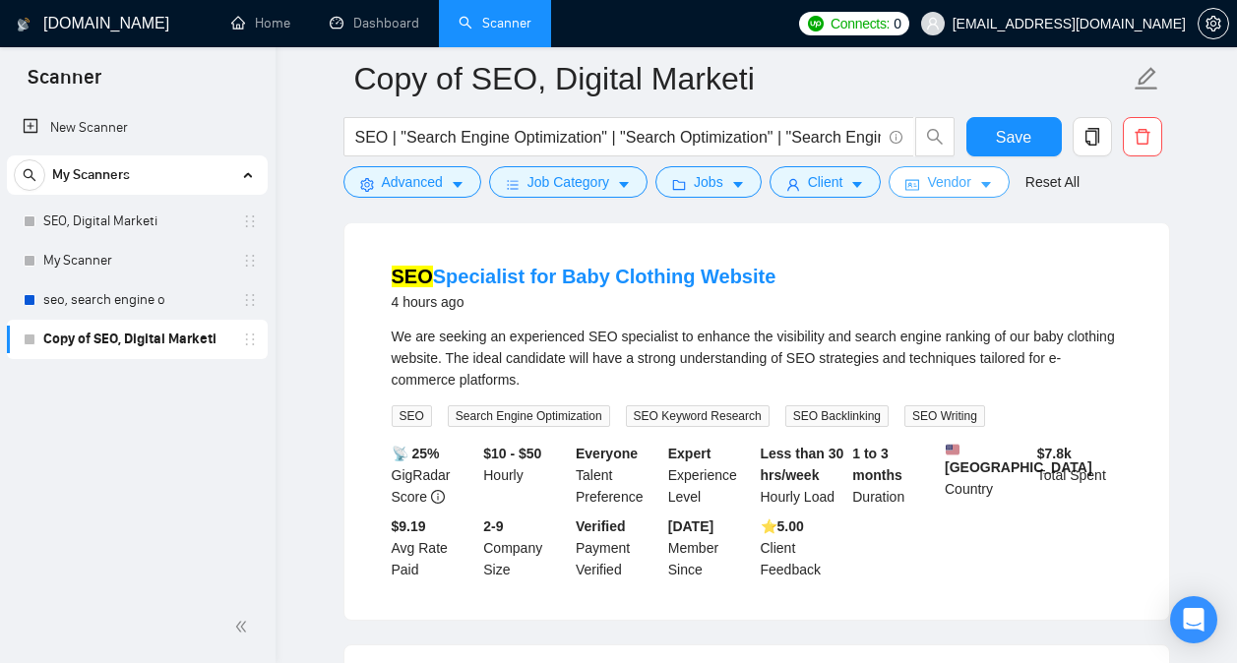
click at [935, 192] on span "Vendor" at bounding box center [948, 182] width 43 height 22
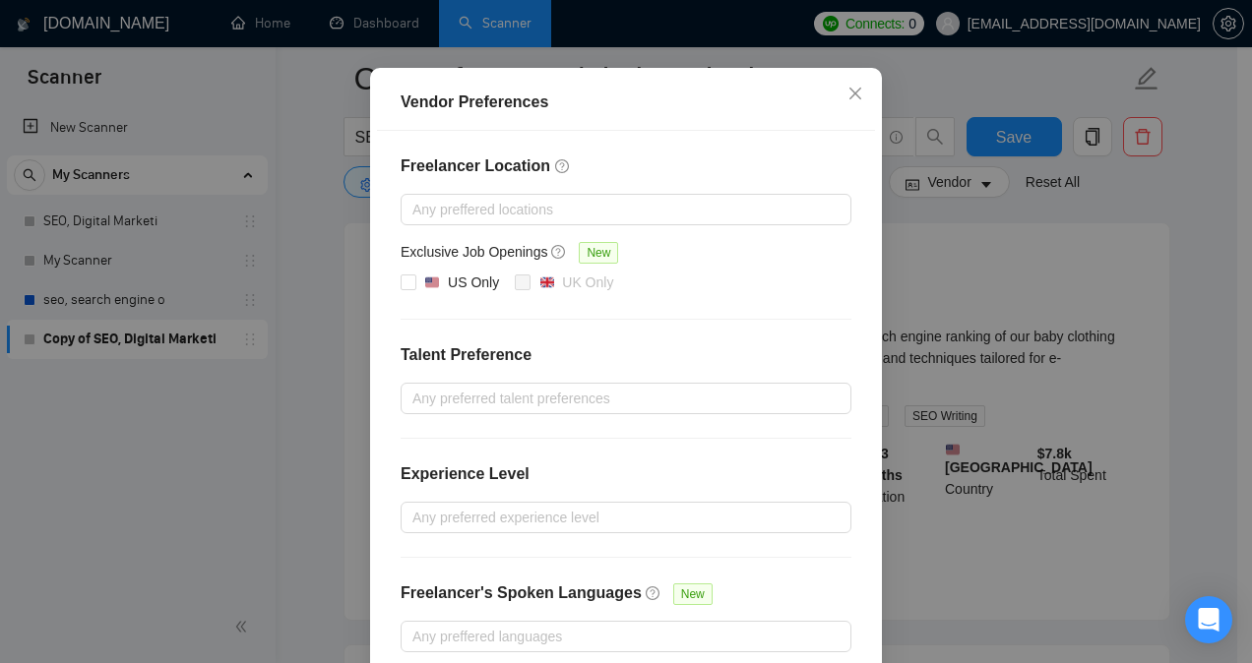
click at [956, 273] on div "Vendor Preferences Freelancer Location Any preffered locations Exclusive Job Op…" at bounding box center [626, 331] width 1252 height 663
